Goal: Task Accomplishment & Management: Manage account settings

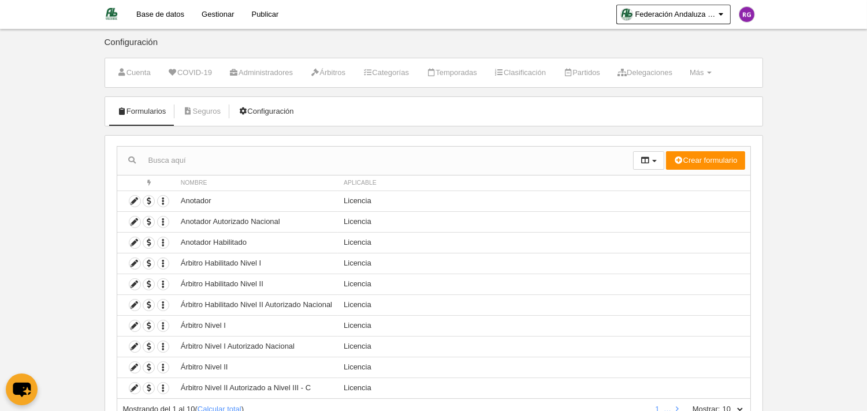
click at [284, 112] on link "Configuración" at bounding box center [266, 111] width 68 height 17
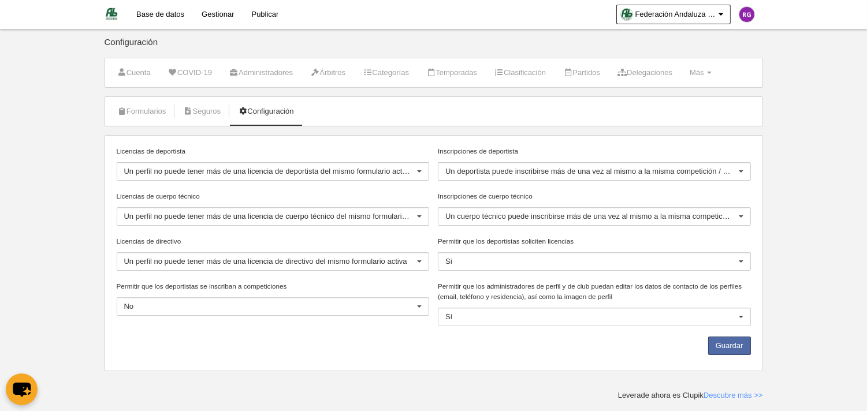
drag, startPoint x: 676, startPoint y: 299, endPoint x: 692, endPoint y: 325, distance: 29.8
drag, startPoint x: 692, startPoint y: 325, endPoint x: 722, endPoint y: 342, distance: 35.2
click at [722, 342] on button "Guardar" at bounding box center [729, 346] width 43 height 18
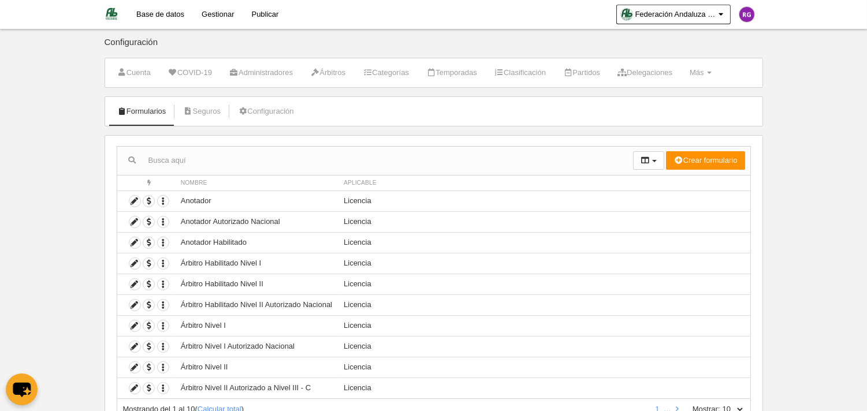
click at [235, 159] on input "text" at bounding box center [375, 160] width 516 height 17
type input "curso"
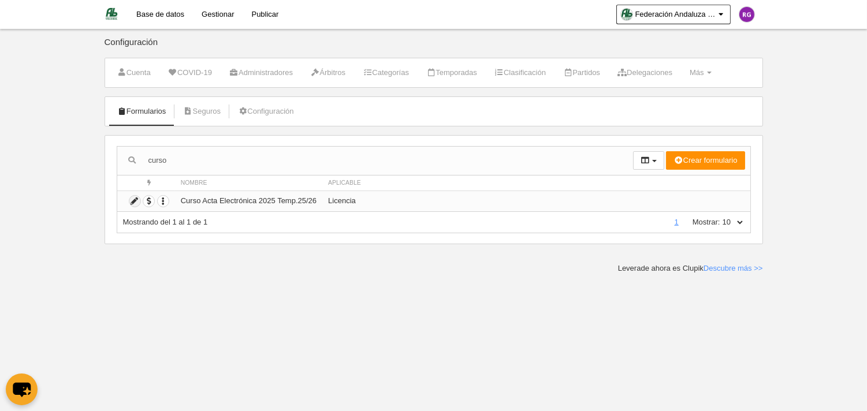
click at [130, 202] on icon at bounding box center [134, 201] width 11 height 11
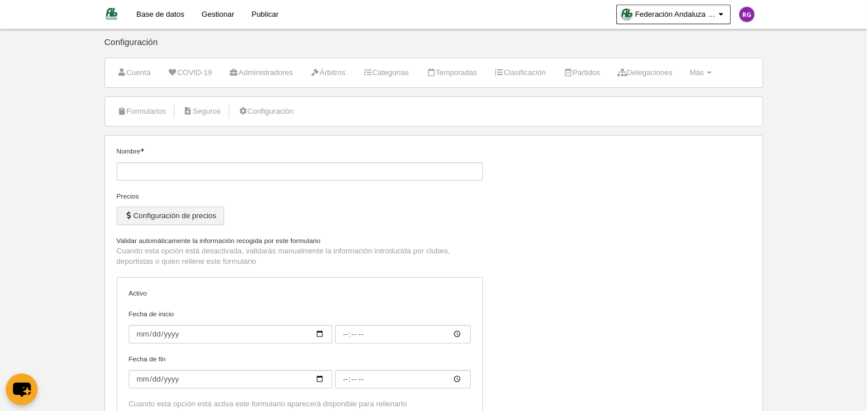
type input "Curso Acta Electrónica 2025 Temp.25/26"
checkbox input "true"
type input "2025-09-05"
type input "00:00"
type input "2025-09-19"
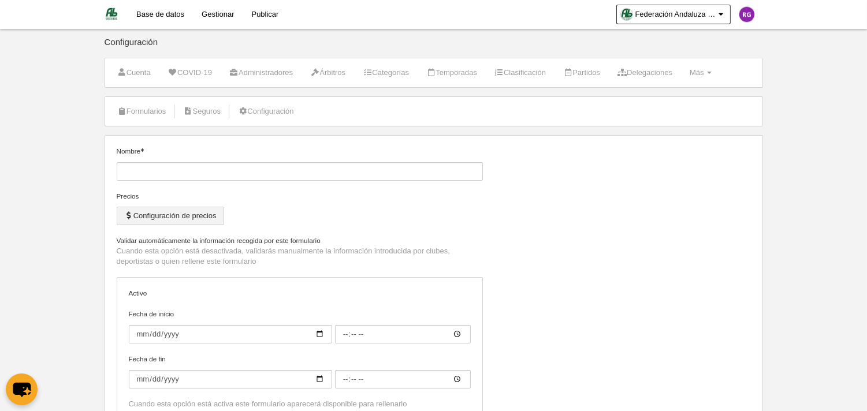
type input "09:00"
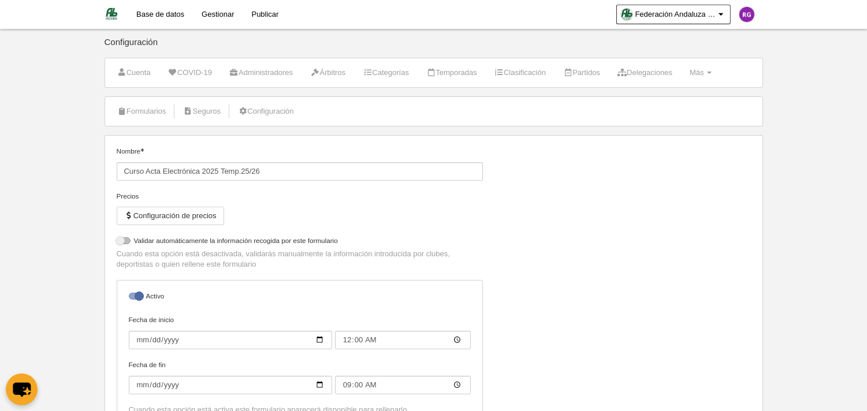
select select "selected"
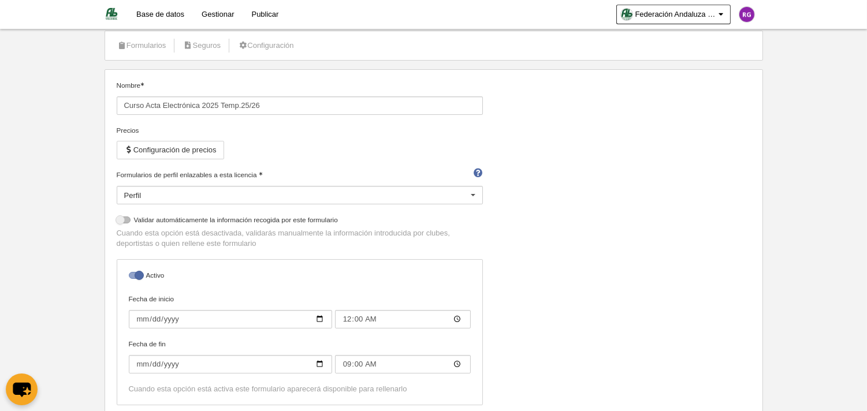
scroll to position [64, 0]
click at [203, 189] on div "Perfil" at bounding box center [300, 197] width 366 height 18
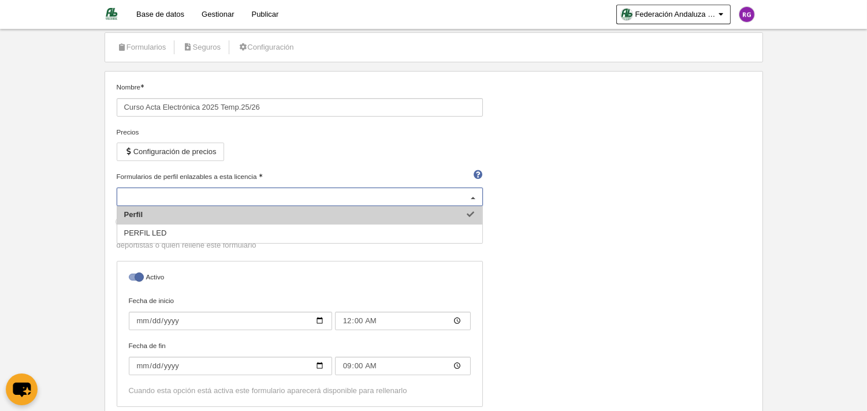
click at [203, 189] on div "Perfil" at bounding box center [300, 197] width 366 height 18
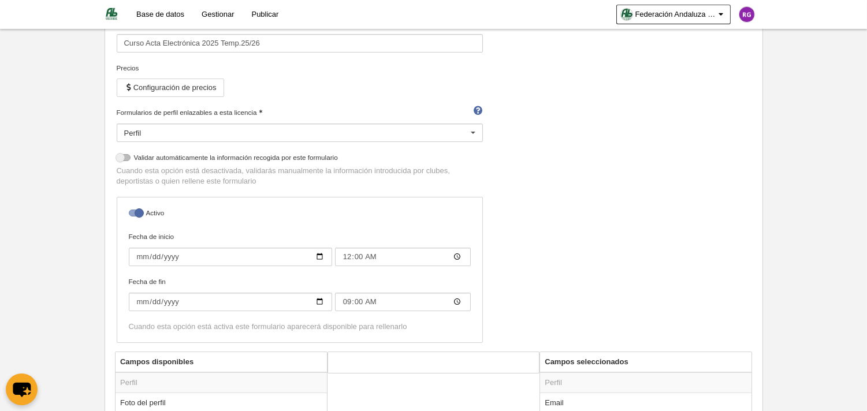
click at [557, 195] on div "Nombre Curso Acta Electrónica 2025 Temp.25/26 Precios Configuración de precios …" at bounding box center [433, 185] width 643 height 334
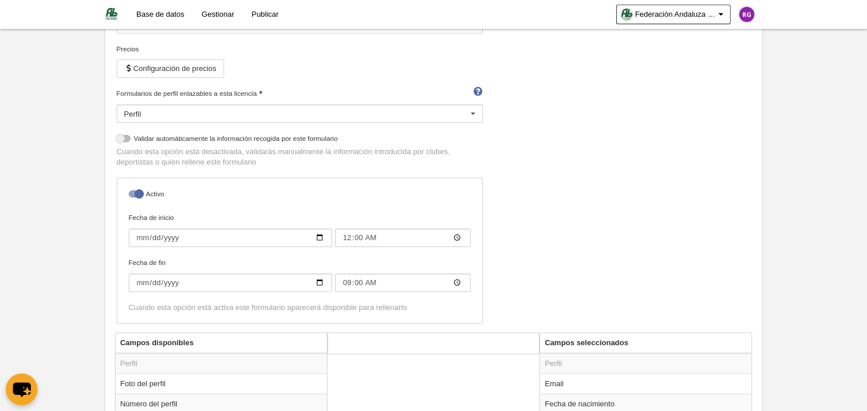
scroll to position [0, 0]
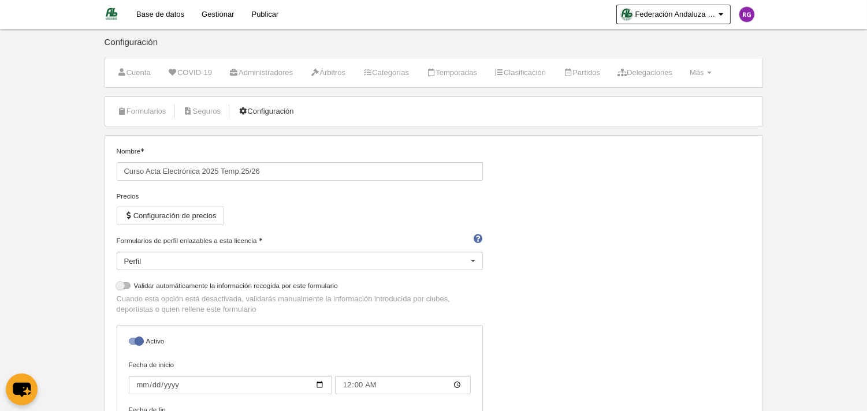
click at [281, 111] on link "Configuración" at bounding box center [266, 111] width 68 height 17
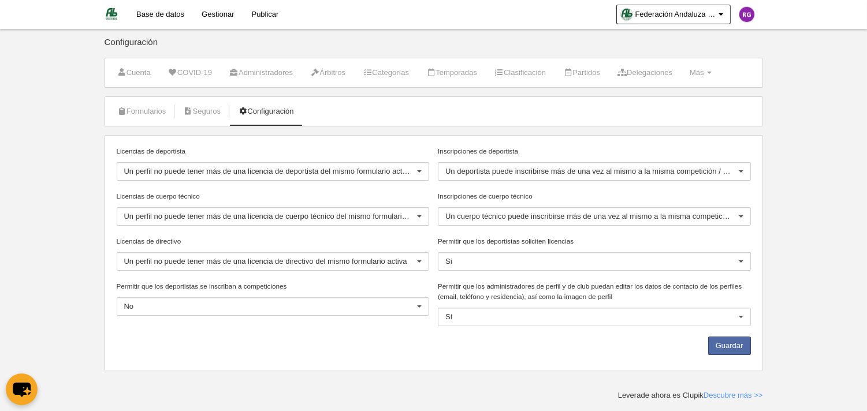
click at [400, 165] on div "Un perfil no puede tener más de una licencia de deportista del mismo formulario…" at bounding box center [273, 171] width 313 height 18
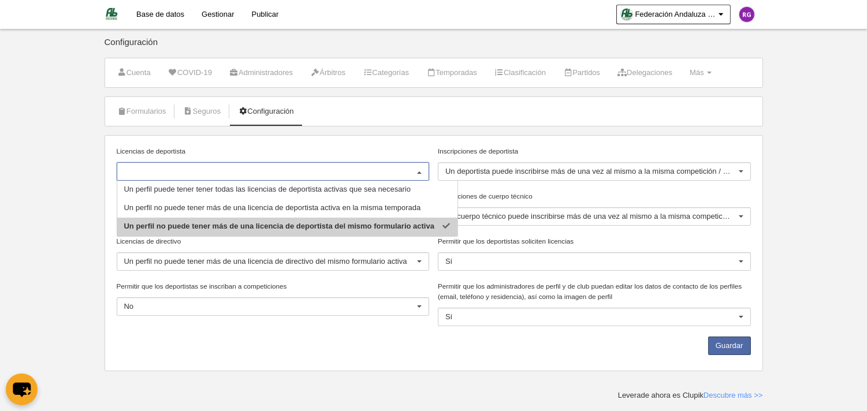
click at [64, 284] on body "Base de datos Gestionar Publicar Federación Andaluza de Voleibol Ajustes genera…" at bounding box center [433, 205] width 867 height 411
